Goal: Find specific page/section: Find specific page/section

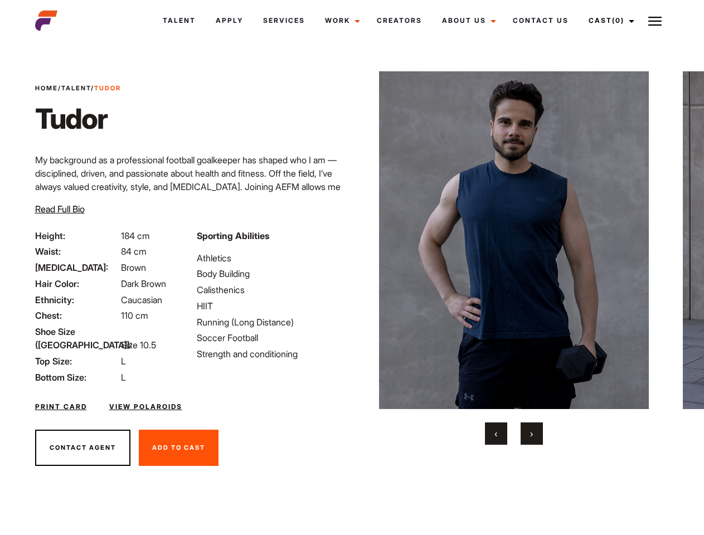
click at [609, 21] on link "Cast (0)" at bounding box center [609, 21] width 62 height 30
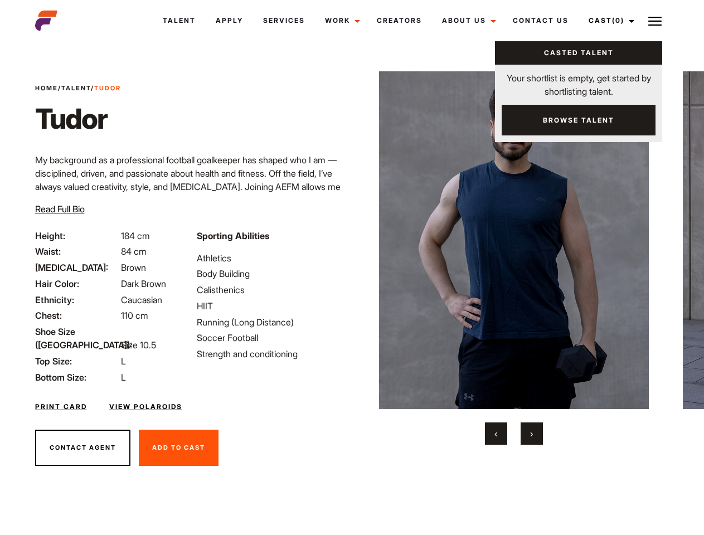
click at [655, 21] on img at bounding box center [654, 20] width 13 height 13
click at [513, 258] on img at bounding box center [514, 240] width 270 height 338
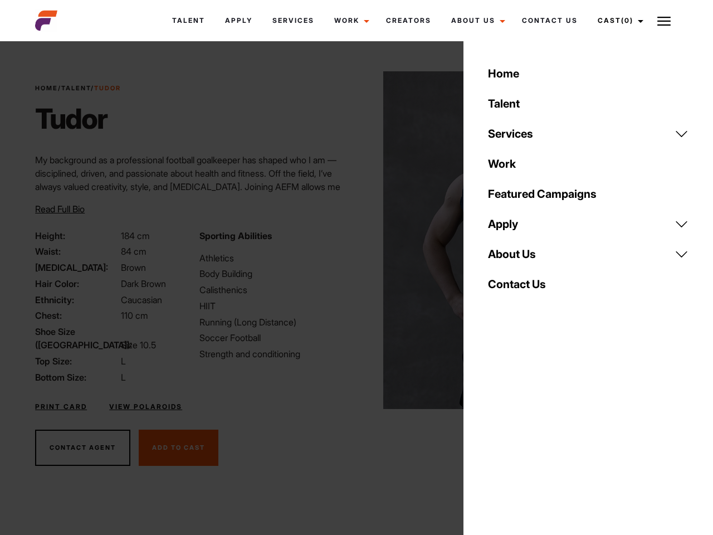
click at [352, 240] on div "Sporting Abilities Athletics Body Building Calisthenics HIIT Running (Long Dist…" at bounding box center [275, 306] width 164 height 155
click at [496, 434] on div "Home Talent Services Talent Casting Photography Videography Creative Hair and M…" at bounding box center [589, 267] width 250 height 535
click at [532, 434] on div "Home Talent Services Talent Casting Photography Videography Creative Hair and M…" at bounding box center [589, 267] width 250 height 535
